Goal: Navigation & Orientation: Find specific page/section

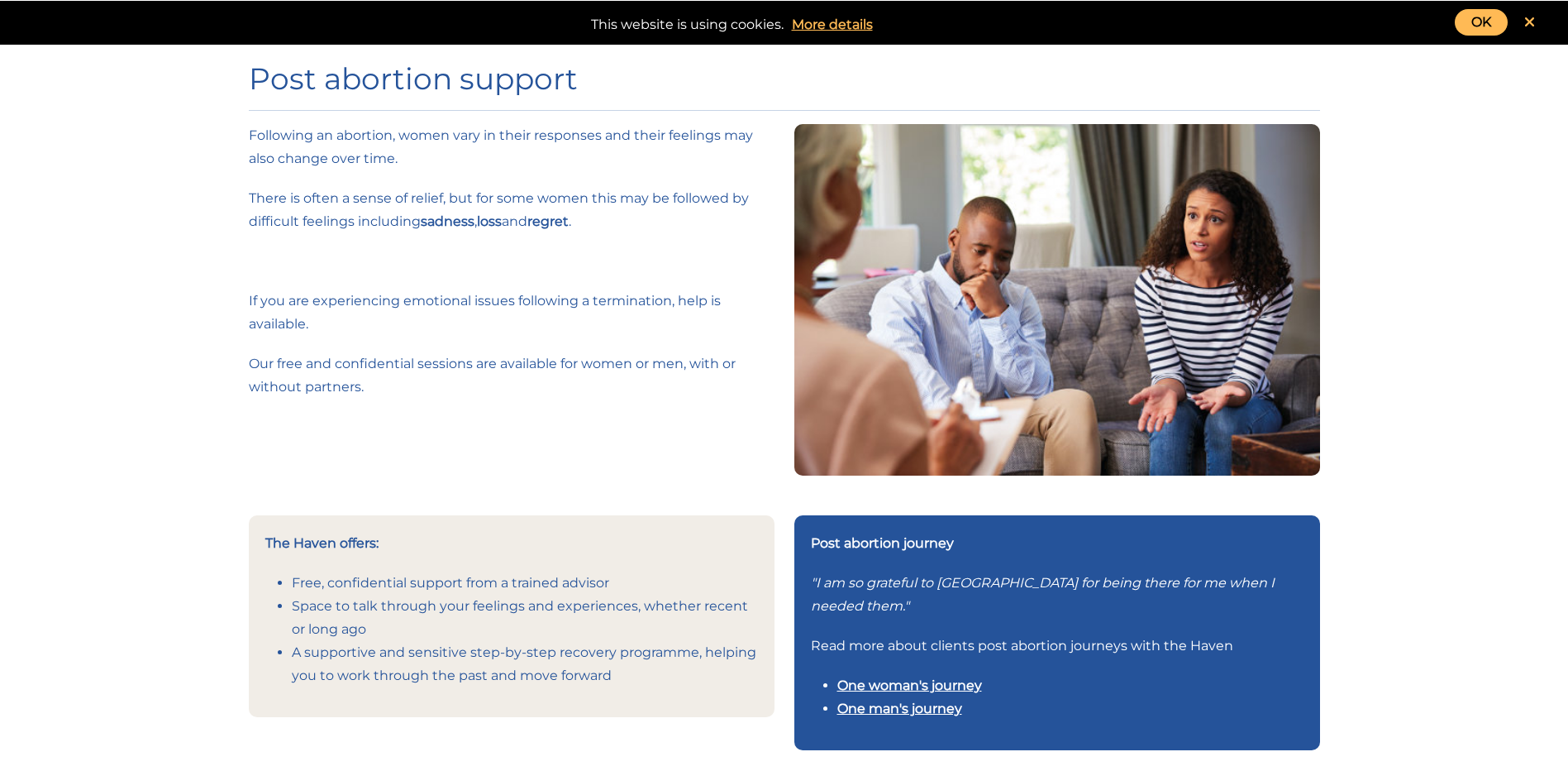
click at [1522, 17] on link at bounding box center [1530, 23] width 44 height 27
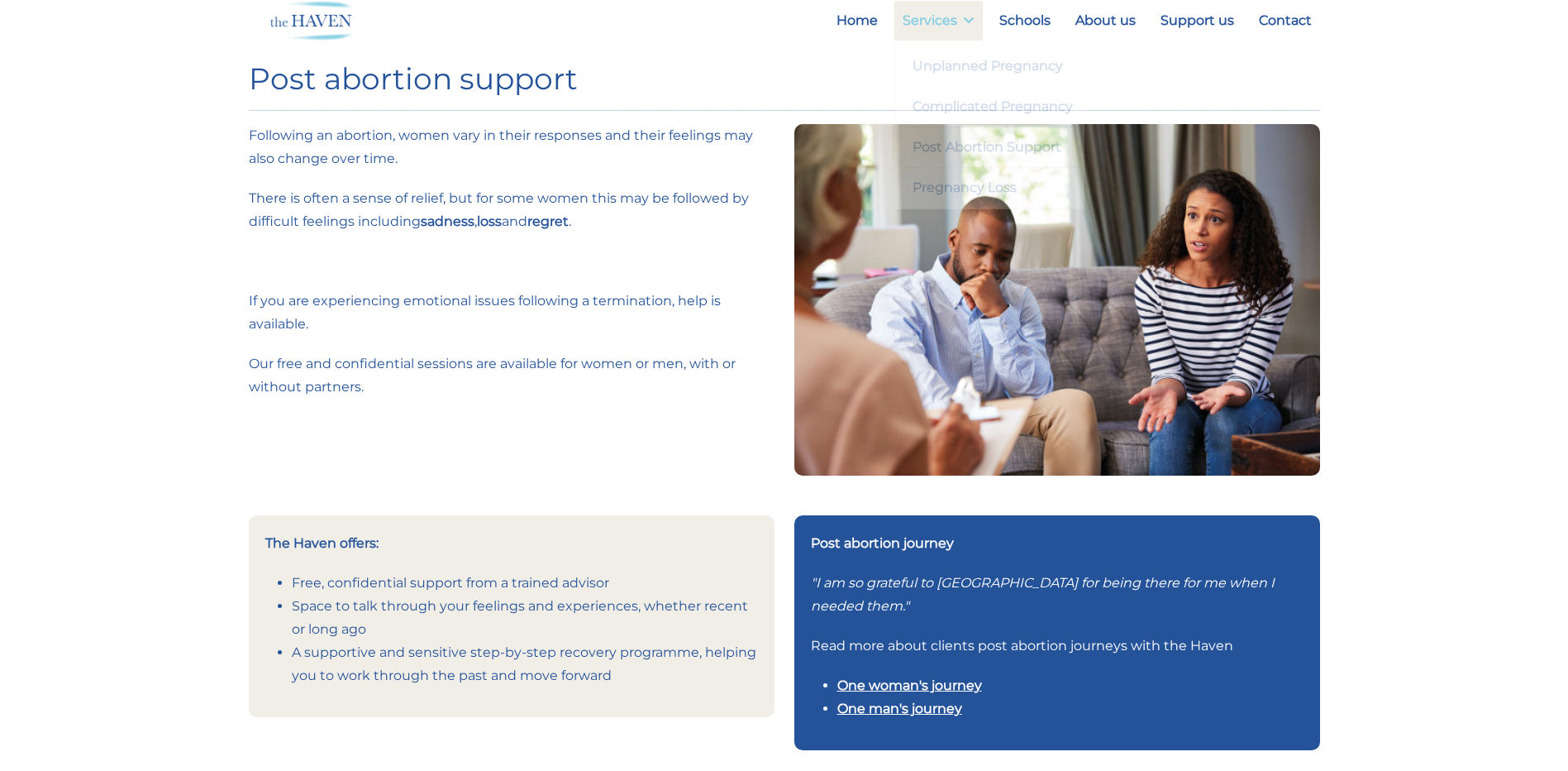
click at [951, 23] on link "Services" at bounding box center [939, 21] width 89 height 40
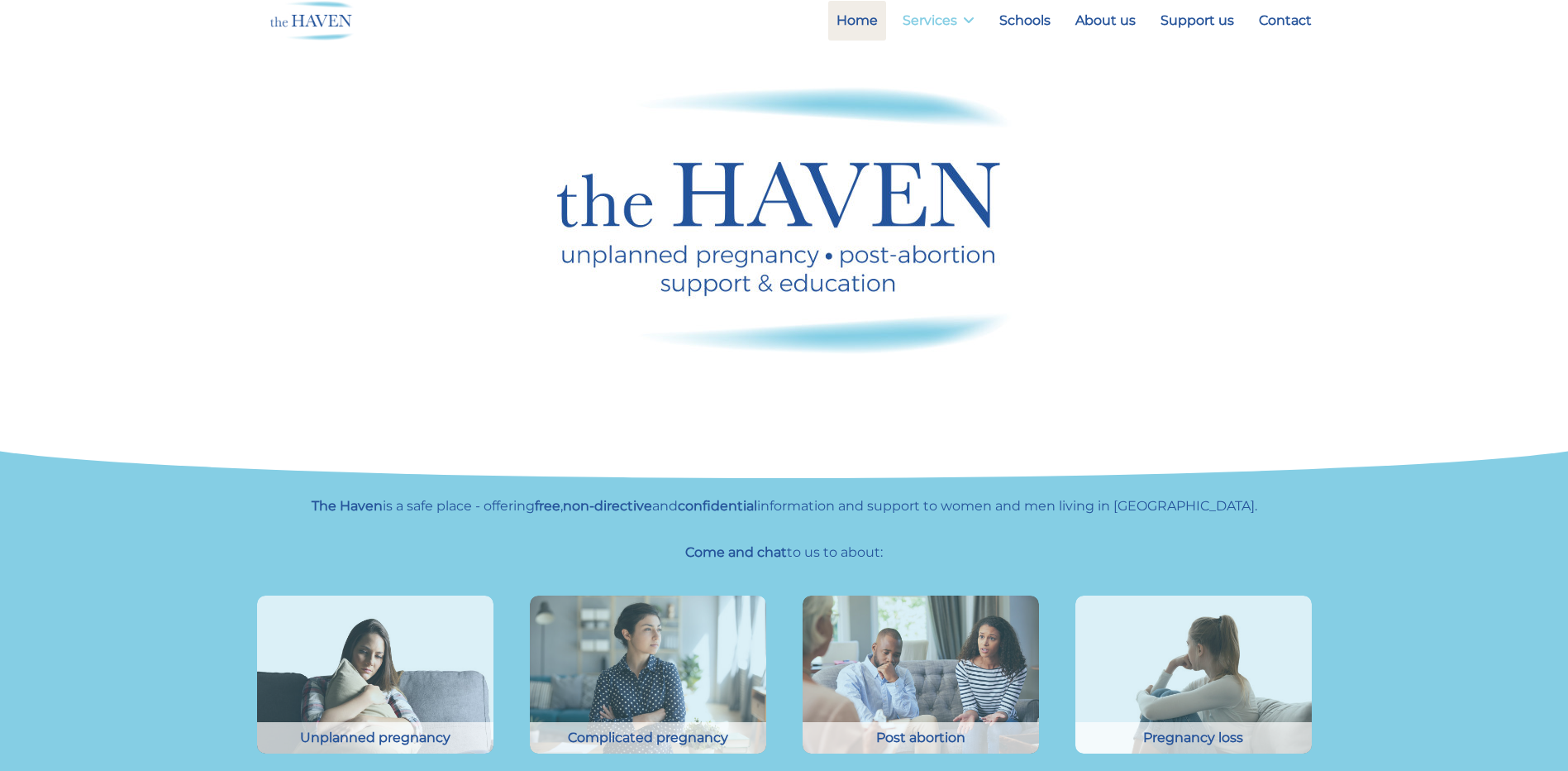
scroll to position [258, 0]
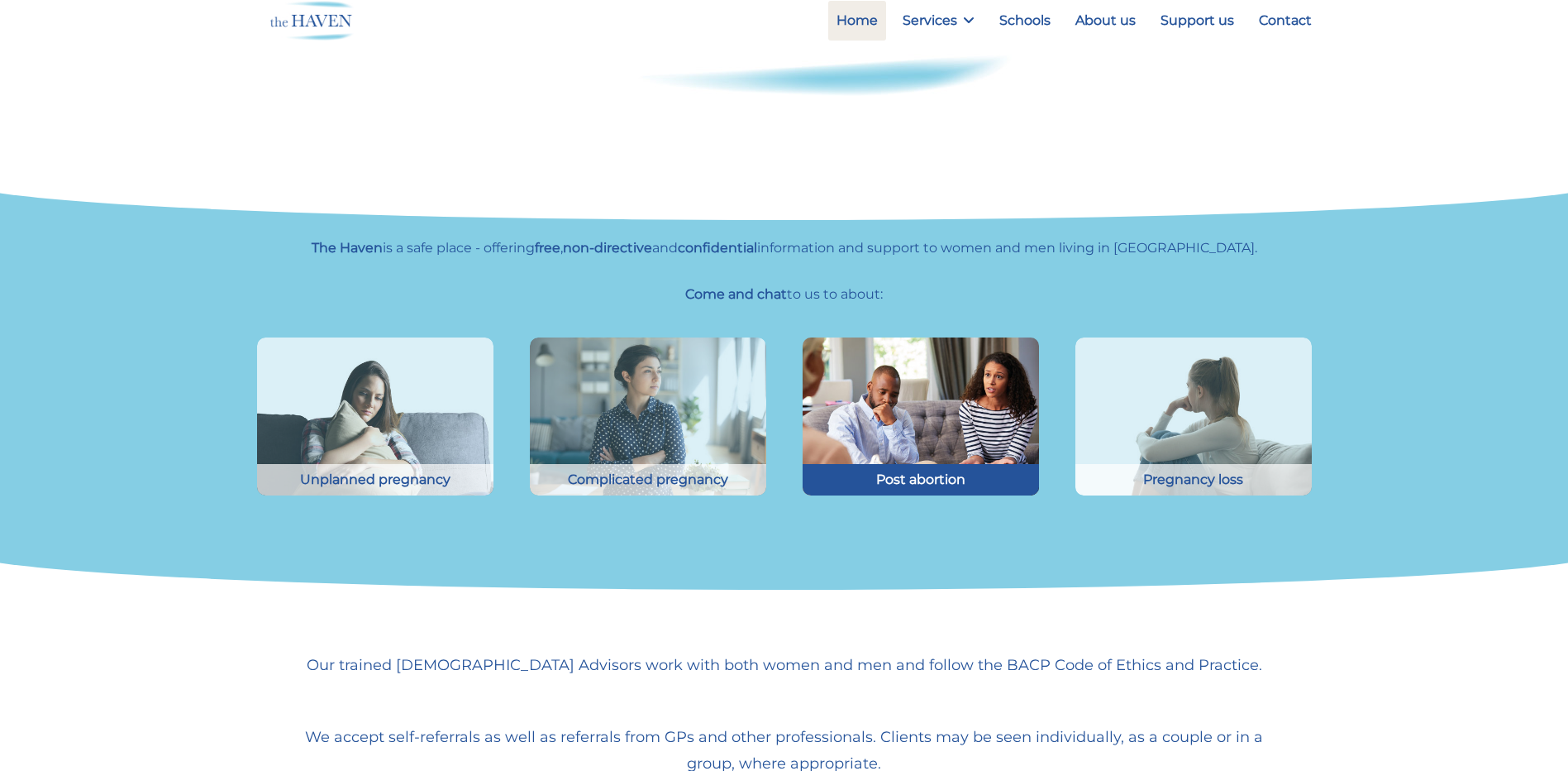
click at [918, 469] on div "Post abortion" at bounding box center [921, 479] width 237 height 31
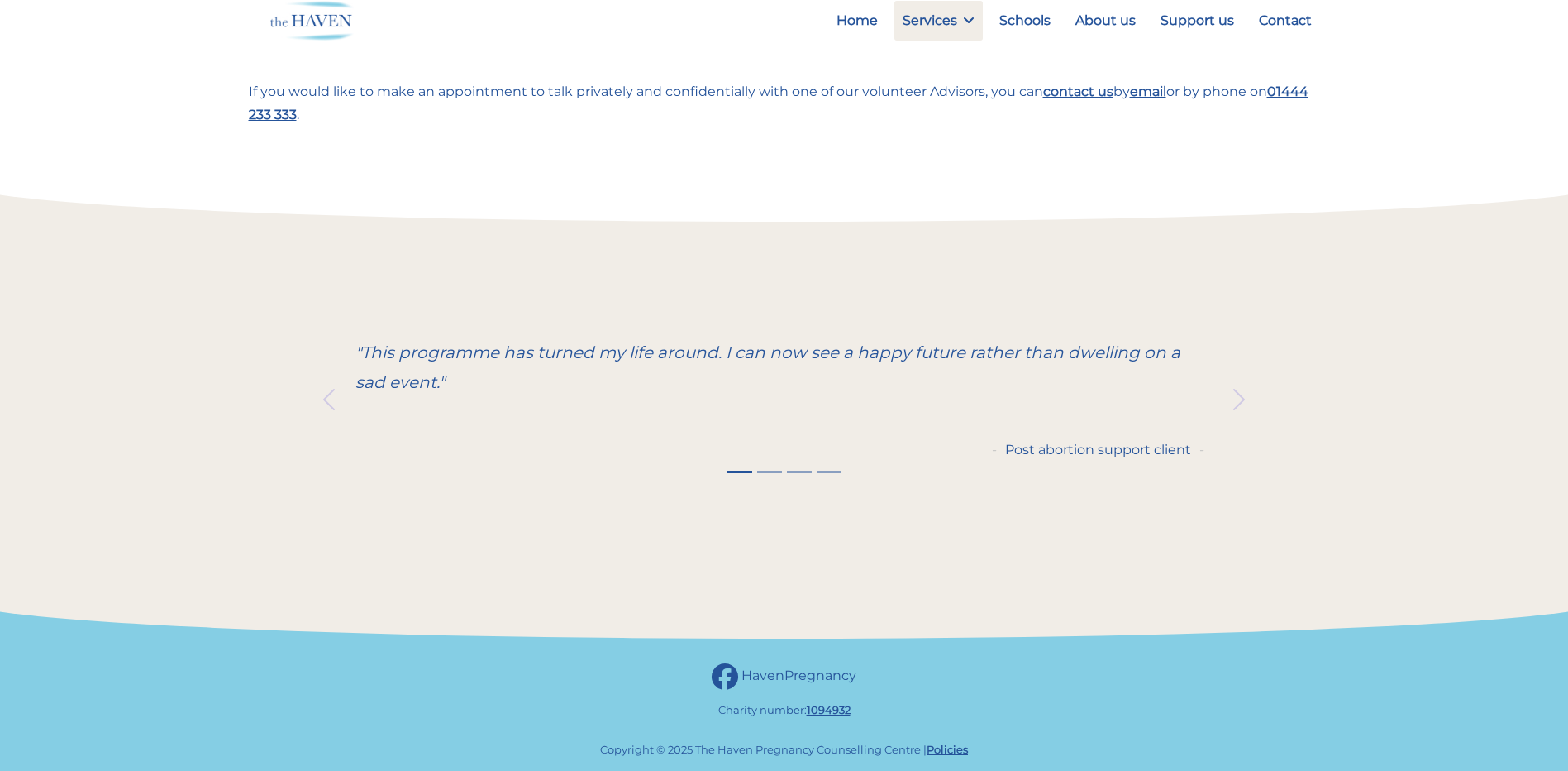
scroll to position [718, 0]
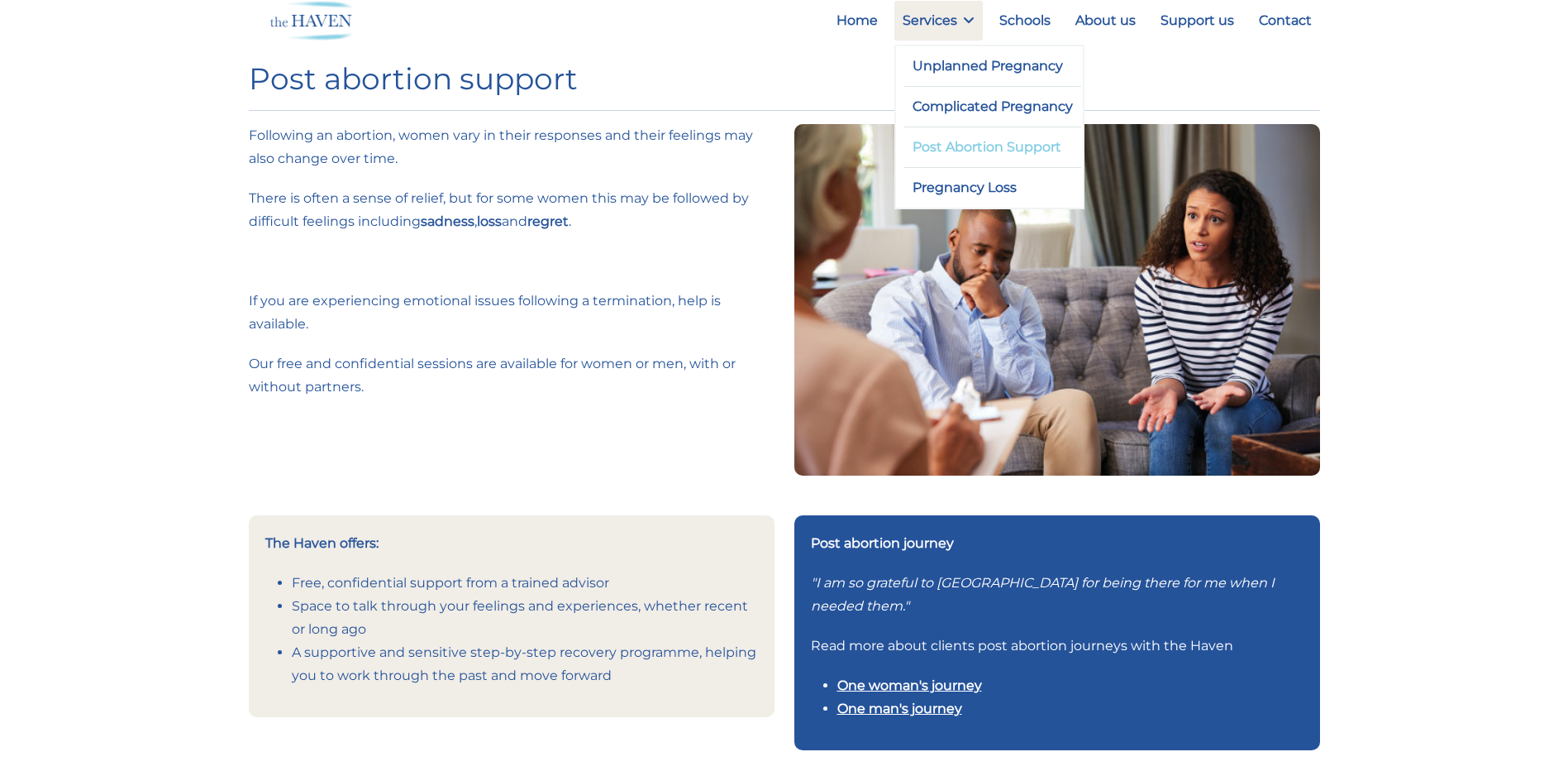
click at [1027, 146] on link "Post Abortion Support" at bounding box center [993, 147] width 177 height 40
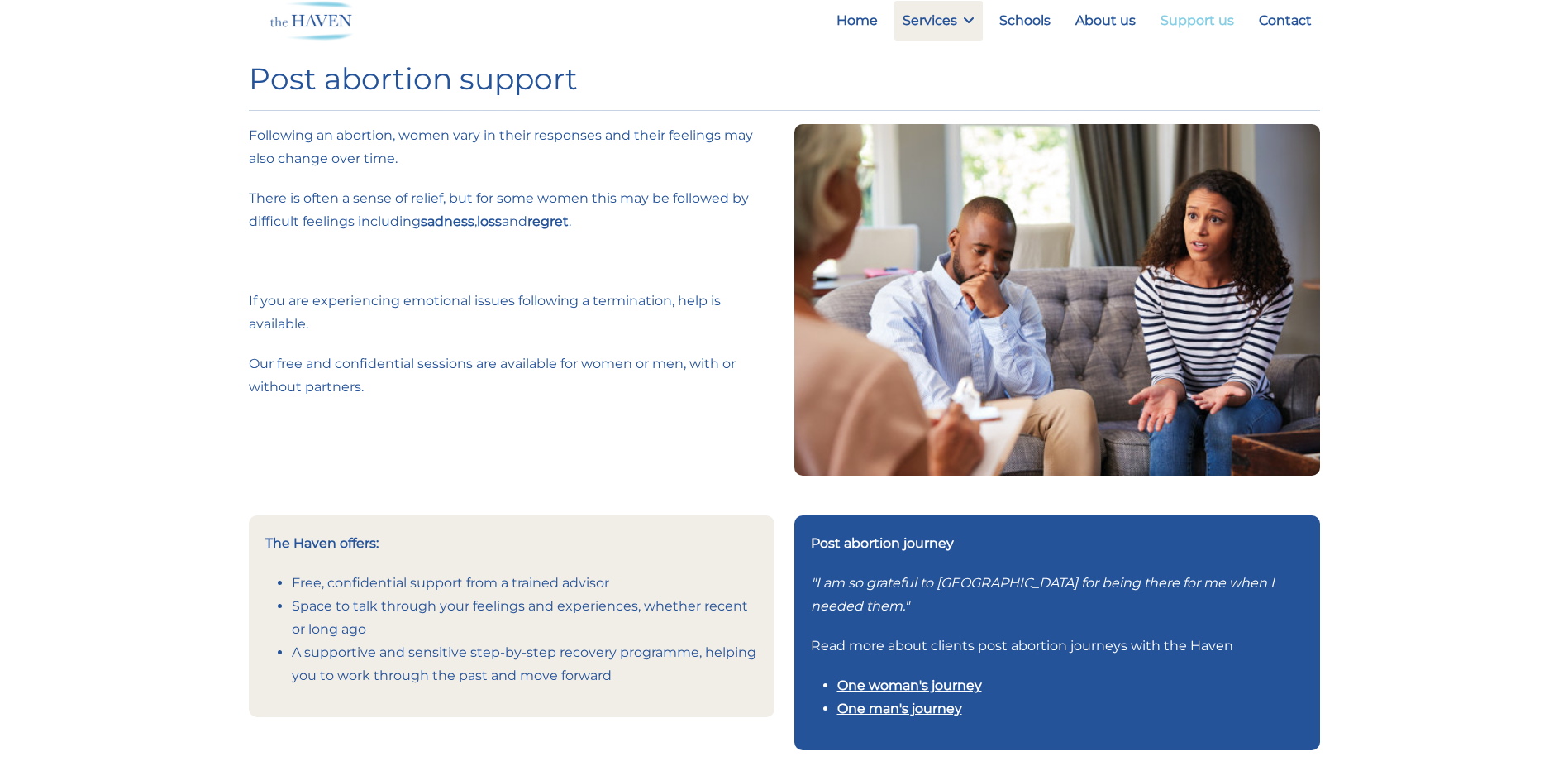
click at [1225, 22] on link "Support us" at bounding box center [1197, 21] width 90 height 40
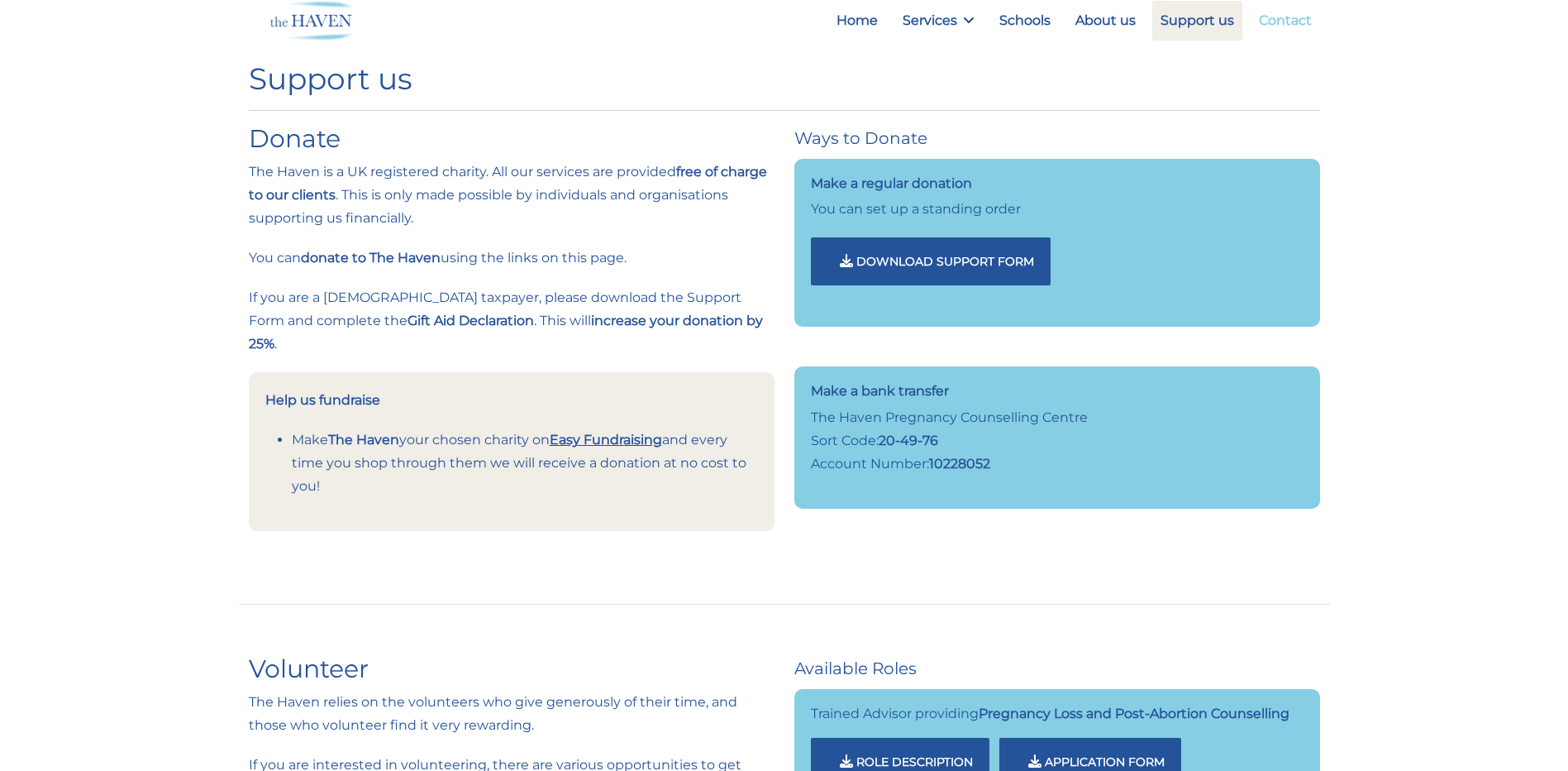
click at [1291, 22] on link "Contact" at bounding box center [1285, 21] width 70 height 40
